Goal: Information Seeking & Learning: Learn about a topic

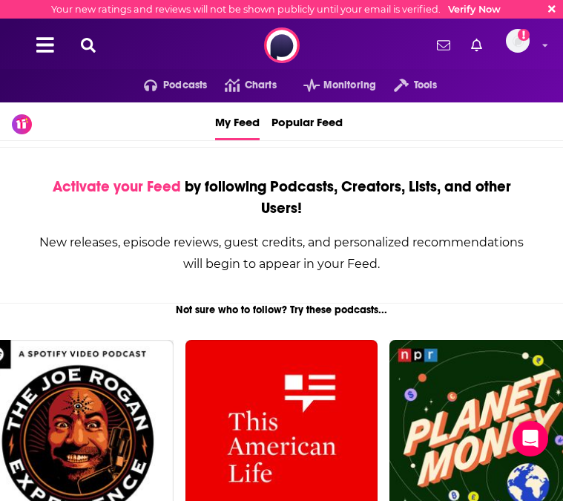
click at [86, 47] on icon at bounding box center [88, 45] width 15 height 15
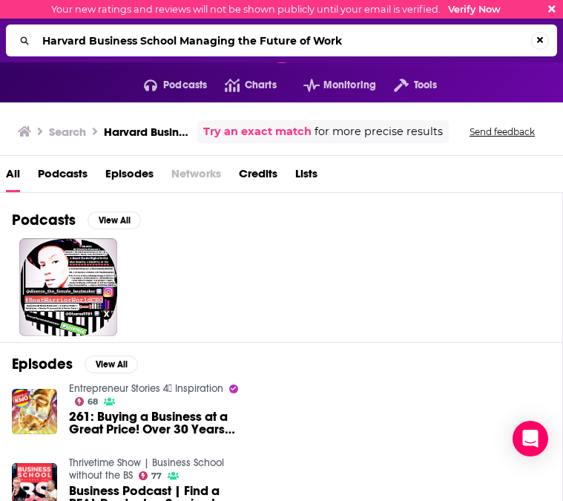
drag, startPoint x: 180, startPoint y: 39, endPoint x: 42, endPoint y: 31, distance: 138.3
click at [42, 31] on input "Harvard Business School Managing the Future of Work" at bounding box center [283, 41] width 495 height 24
type input "Managing the Future of Work"
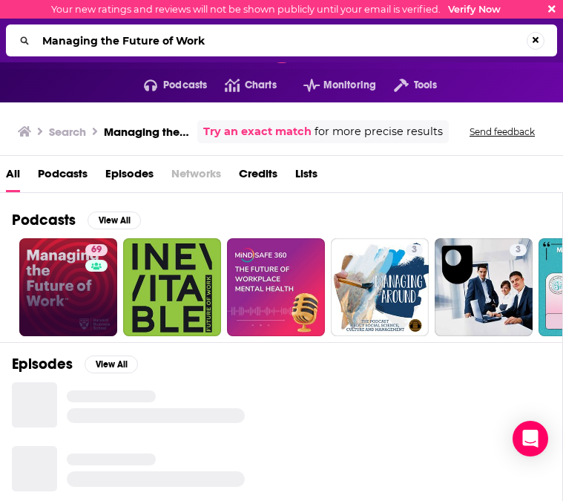
click at [68, 277] on link "69" at bounding box center [68, 287] width 98 height 98
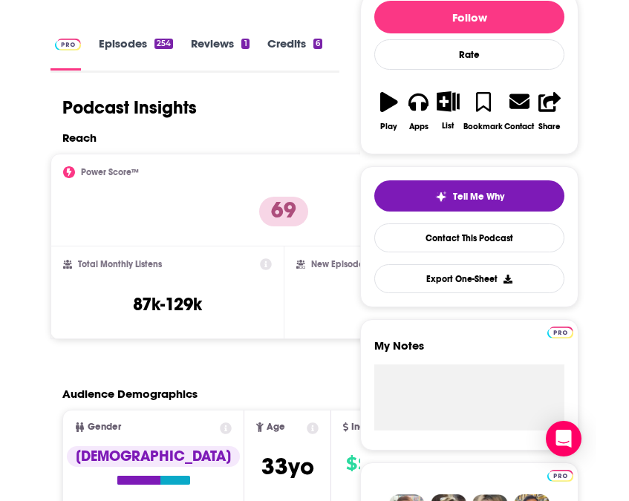
scroll to position [236, 0]
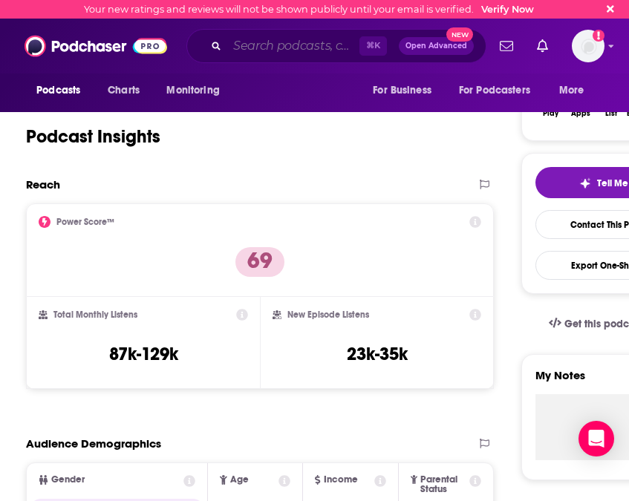
click at [278, 42] on input "Search podcasts, credits, & more..." at bounding box center [293, 46] width 132 height 24
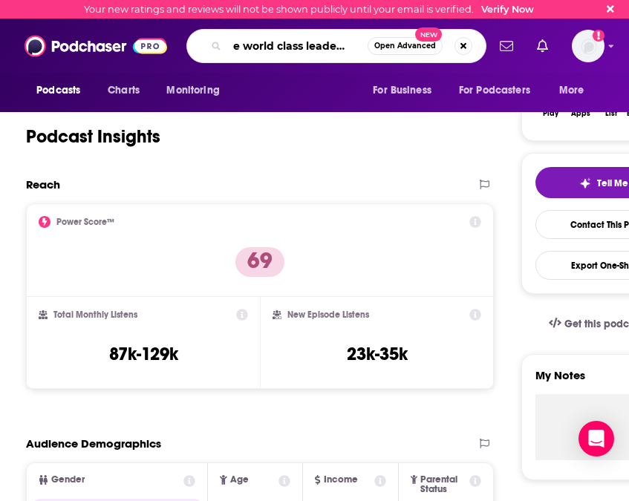
type input "The world class leaders show"
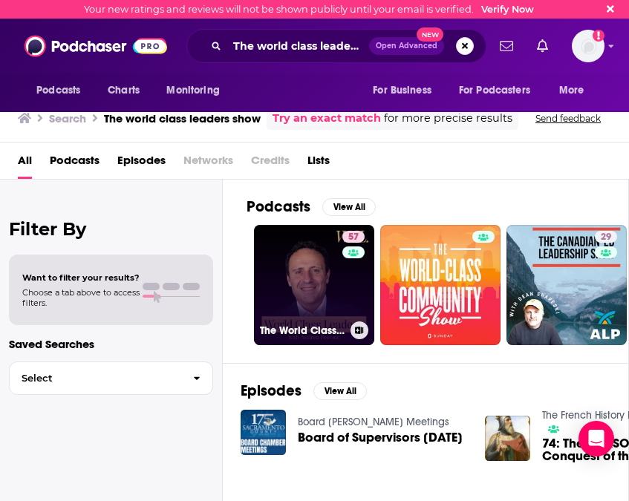
click at [277, 293] on link "57 The World Class Leaders Show: Master High-Stakes Leadership: Learn from Top …" at bounding box center [314, 285] width 120 height 120
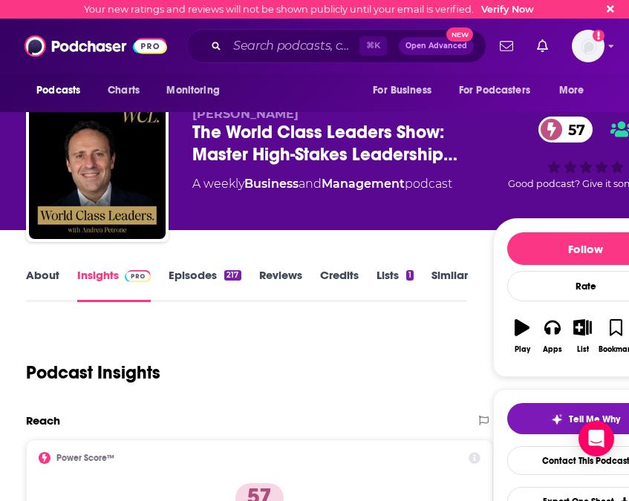
scroll to position [324, 0]
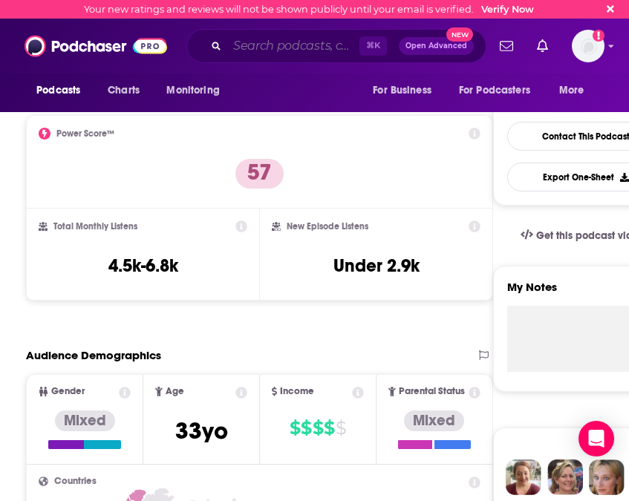
click at [241, 50] on input "Search podcasts, credits, & more..." at bounding box center [293, 46] width 132 height 24
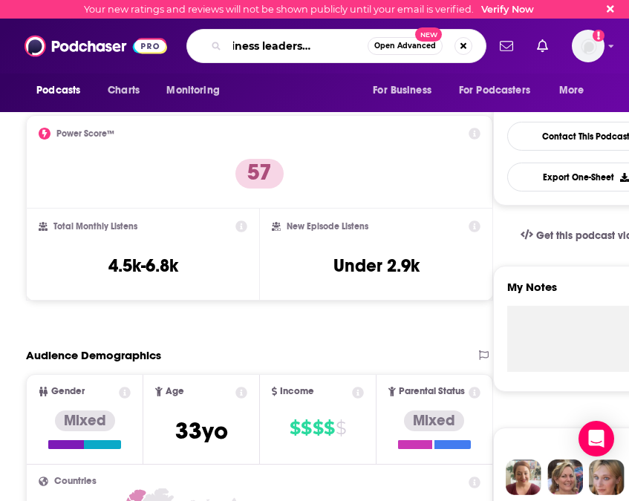
type input "the business leadership podcast"
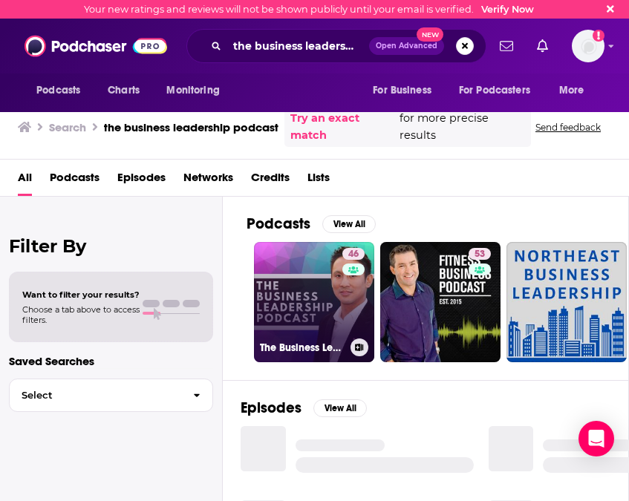
click at [318, 287] on link "46 The Business Leadership Podcast" at bounding box center [314, 302] width 120 height 120
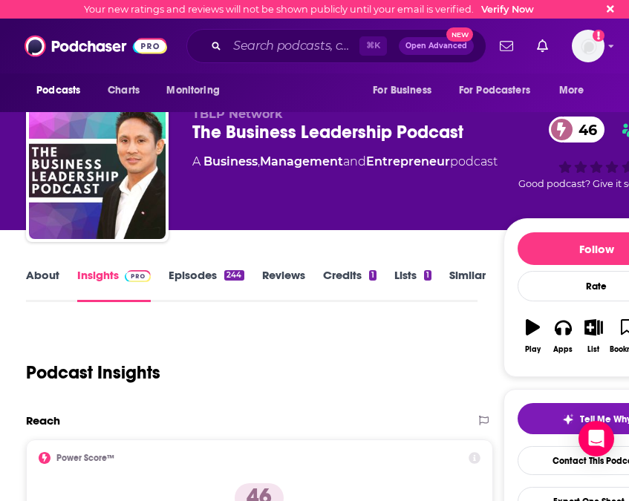
scroll to position [302, 0]
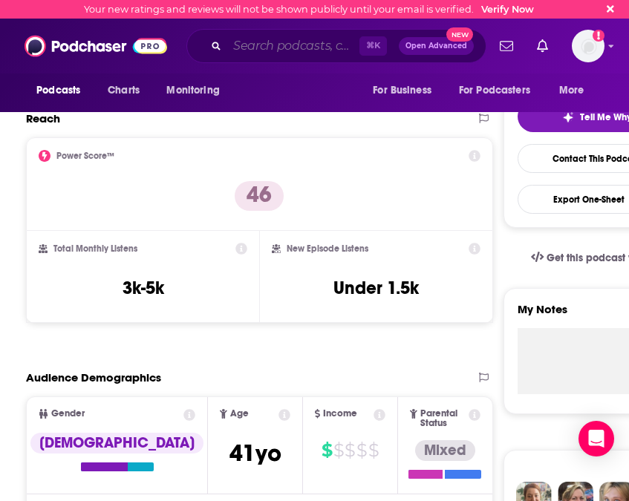
click at [264, 44] on input "Search podcasts, credits, & more..." at bounding box center [293, 46] width 132 height 24
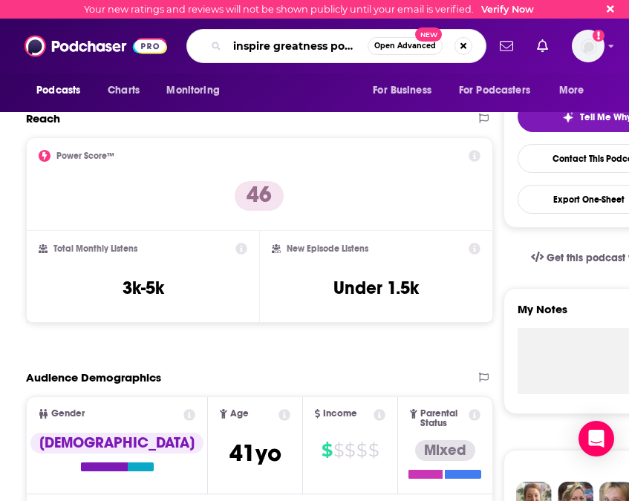
scroll to position [0, 8]
type input "inspire greatness podcast"
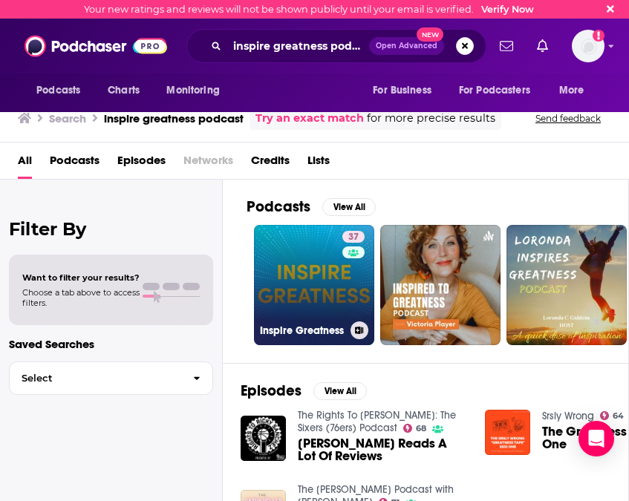
click at [349, 297] on div "37" at bounding box center [355, 276] width 26 height 91
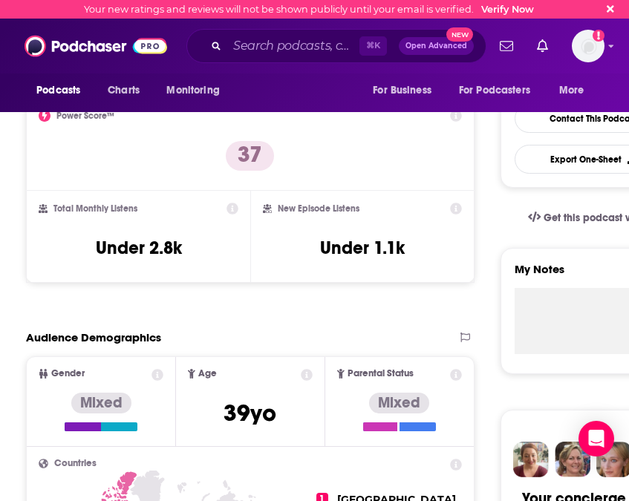
scroll to position [341, 0]
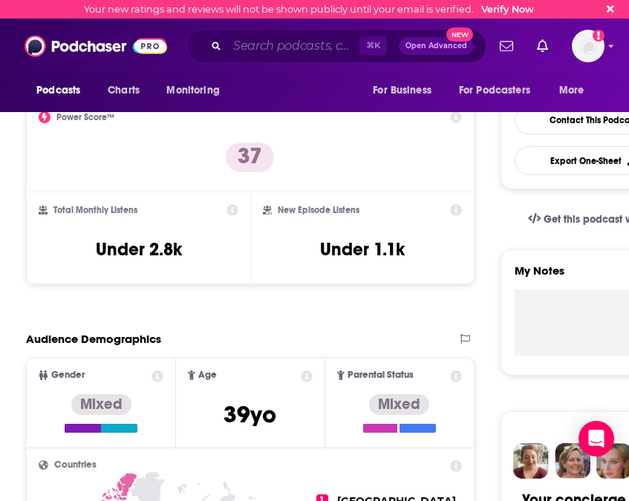
click at [254, 45] on input "Search podcasts, credits, & more..." at bounding box center [293, 46] width 132 height 24
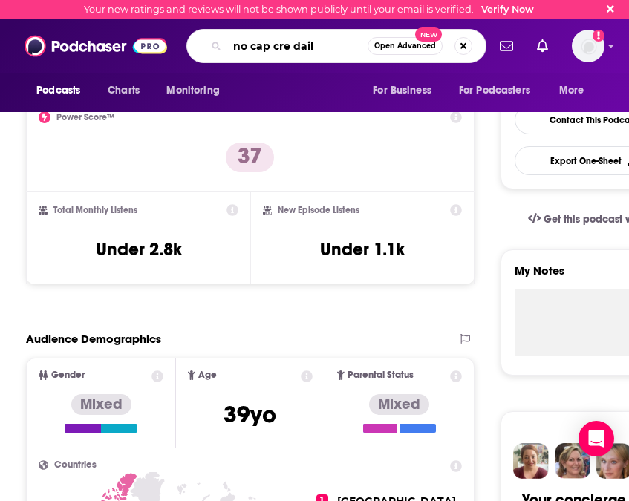
type input "no cap cre daily"
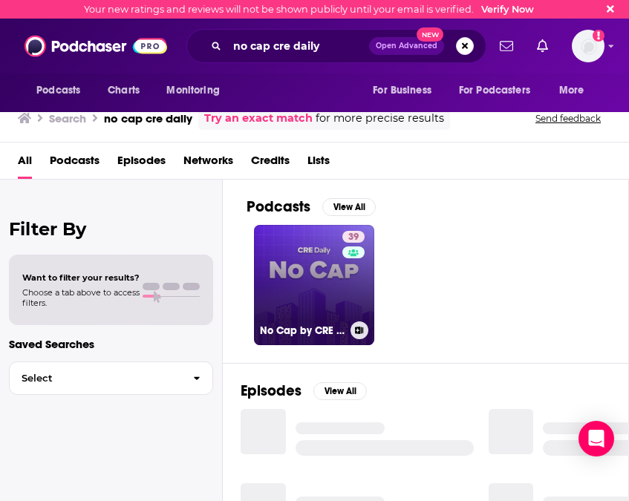
click at [313, 297] on link "39 No Cap by CRE Daily" at bounding box center [314, 285] width 120 height 120
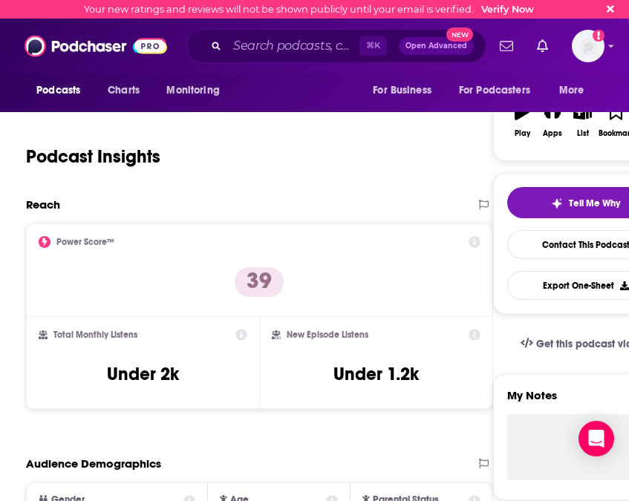
scroll to position [223, 0]
